Goal: Task Accomplishment & Management: Manage account settings

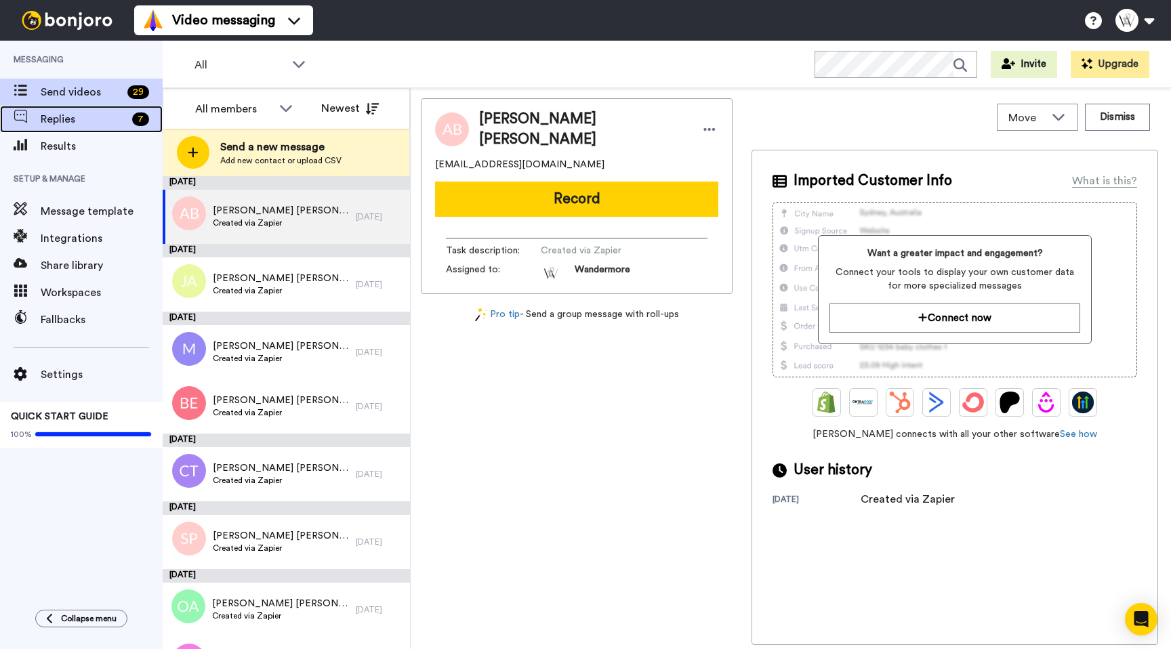
click at [104, 126] on span "Replies" at bounding box center [84, 119] width 86 height 16
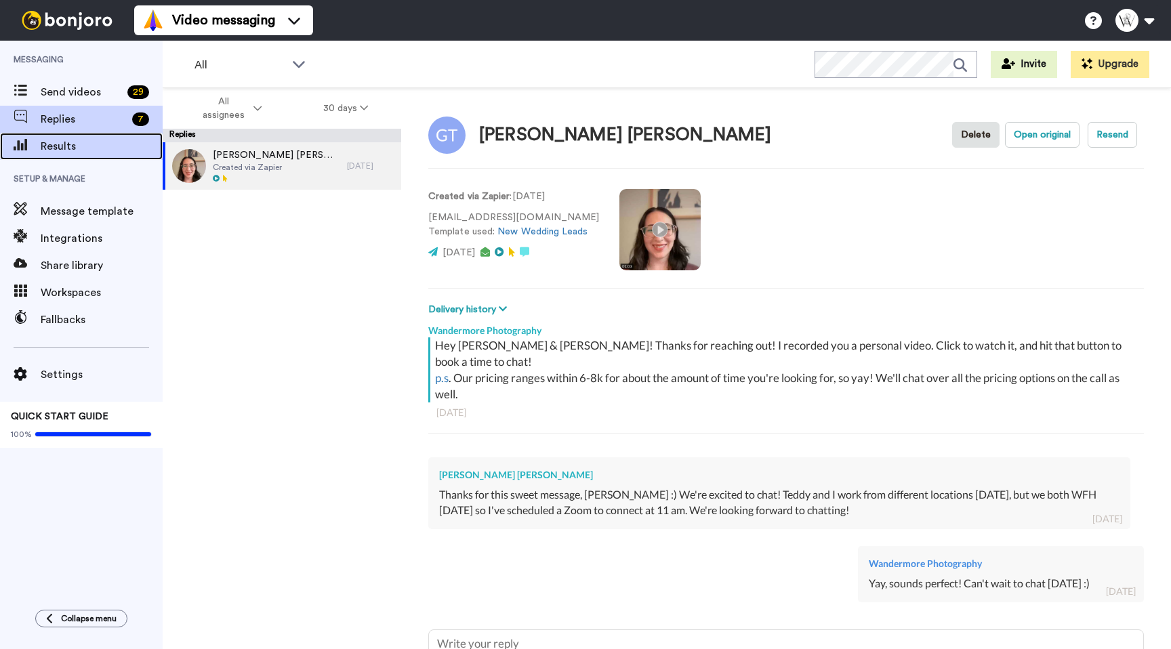
click at [90, 154] on div "Results" at bounding box center [81, 146] width 163 height 27
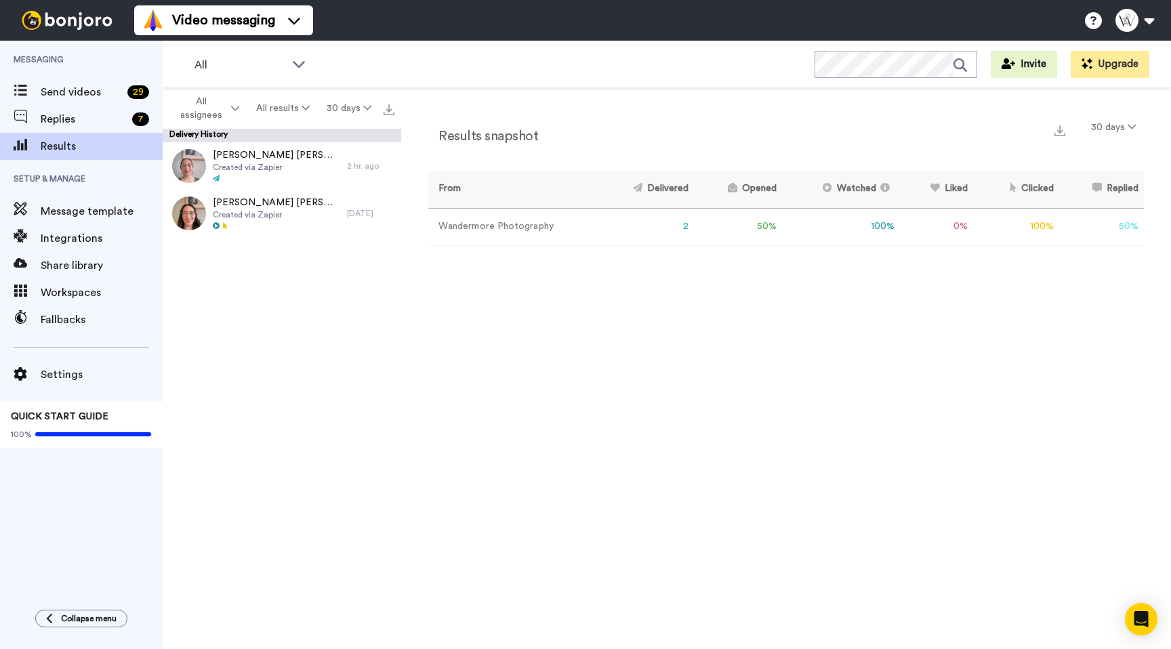
click at [261, 141] on div "Delivery History" at bounding box center [282, 136] width 239 height 14
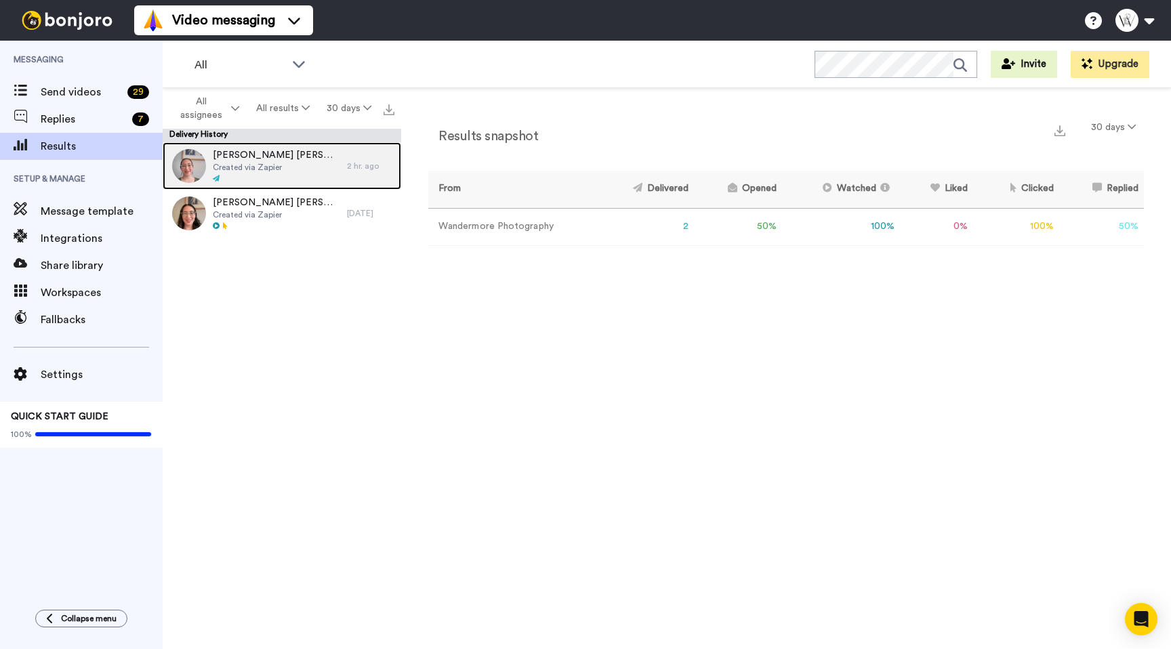
click at [266, 152] on span "Wilma Qiu John Michael Hoehn" at bounding box center [276, 155] width 127 height 14
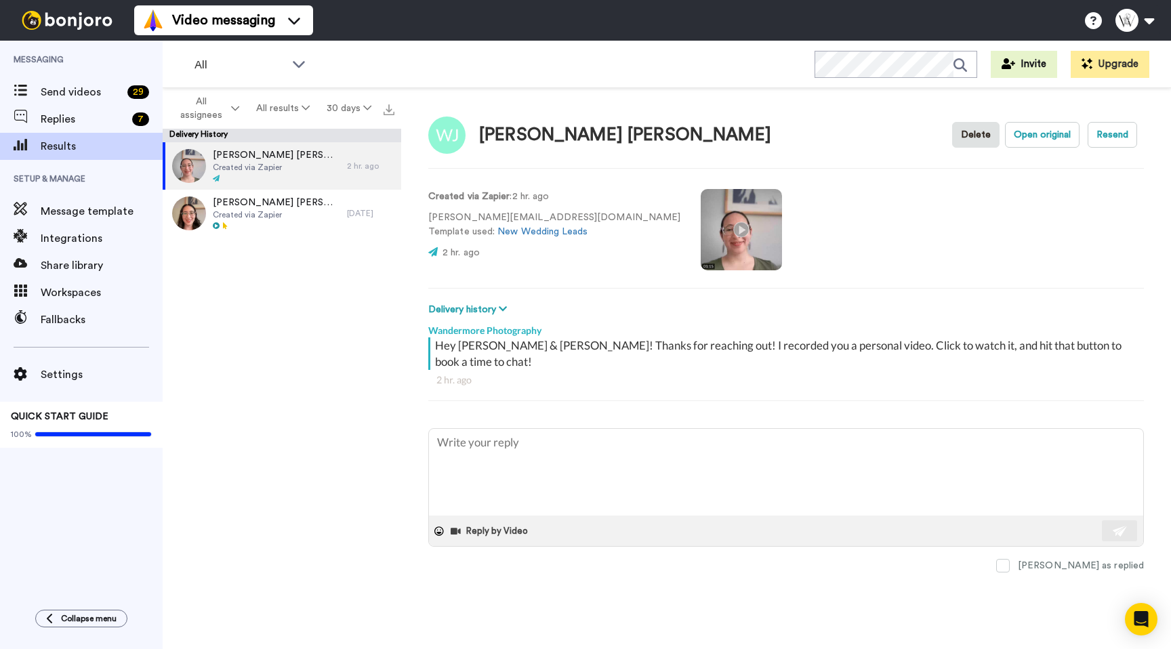
type textarea "x"
